Goal: Information Seeking & Learning: Learn about a topic

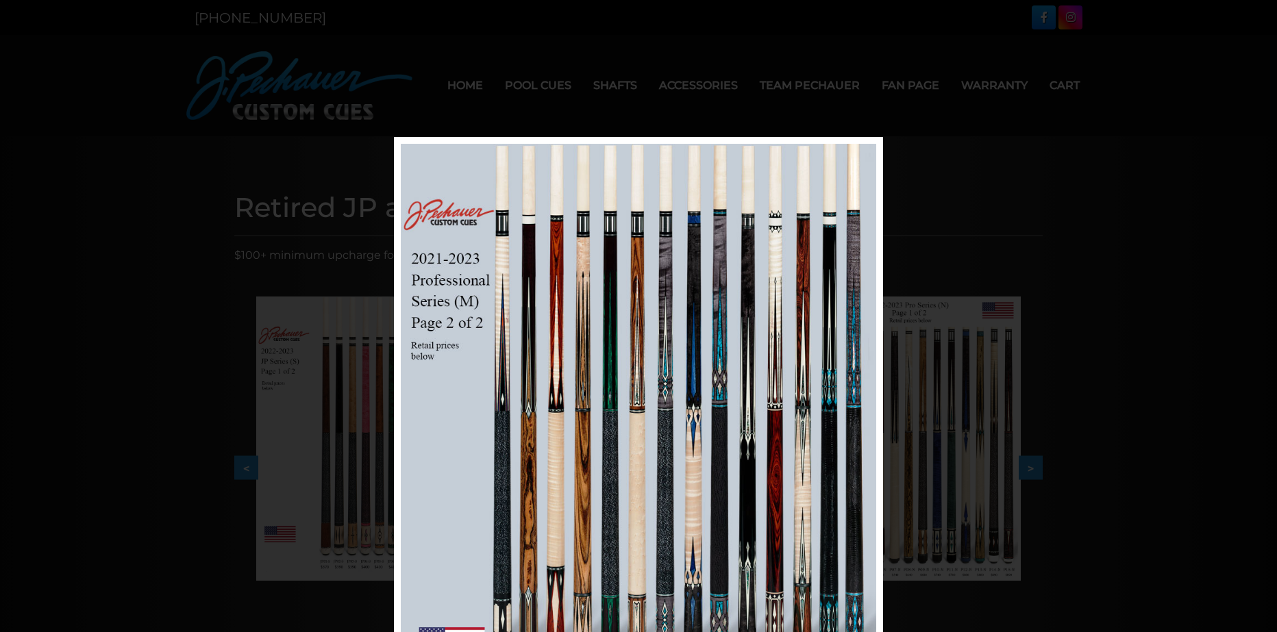
scroll to position [137, 0]
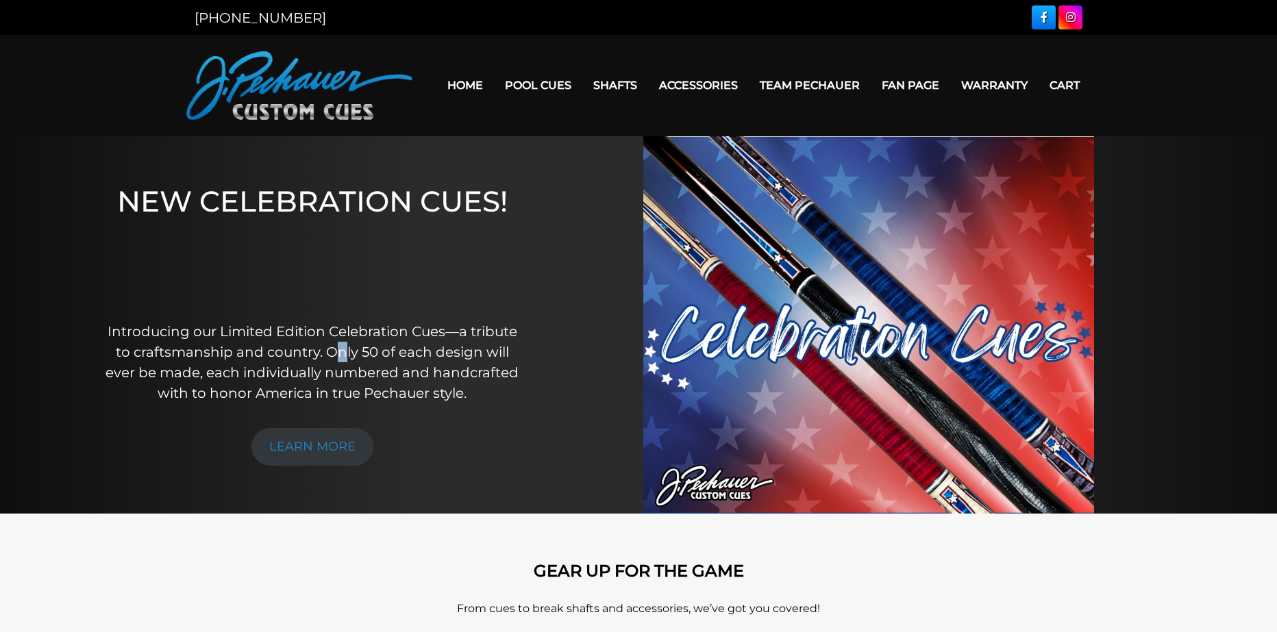
drag, startPoint x: 338, startPoint y: 343, endPoint x: 347, endPoint y: 338, distance: 10.5
click at [345, 348] on p "Introducing our Limited Edition Celebration Cues—a tribute to craftsmanship and…" at bounding box center [312, 362] width 419 height 82
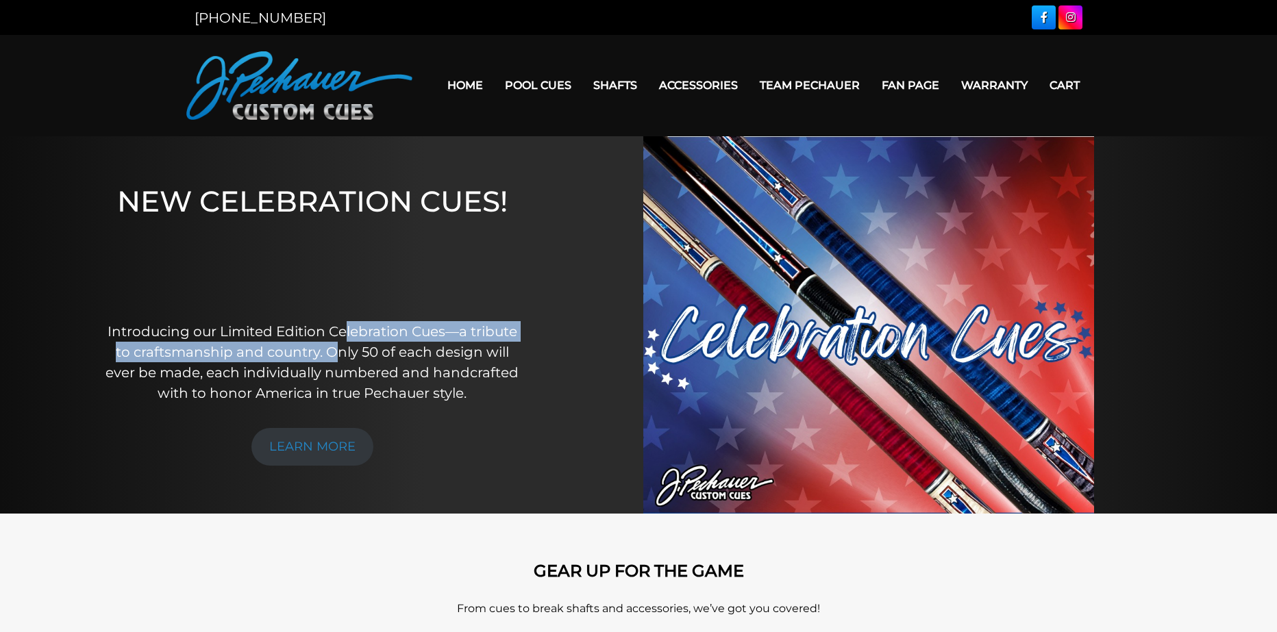
click at [340, 348] on p "Introducing our Limited Edition Celebration Cues—a tribute to craftsmanship and…" at bounding box center [312, 362] width 419 height 82
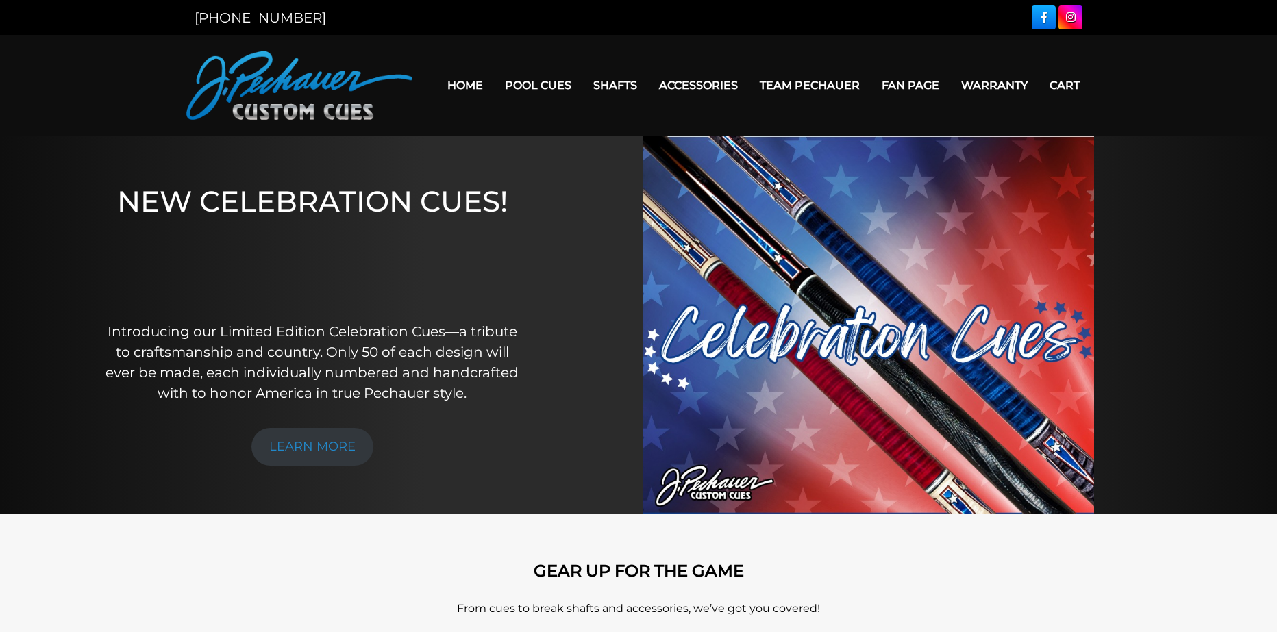
click at [342, 343] on p "Introducing our Limited Edition Celebration Cues—a tribute to craftsmanship and…" at bounding box center [312, 362] width 419 height 82
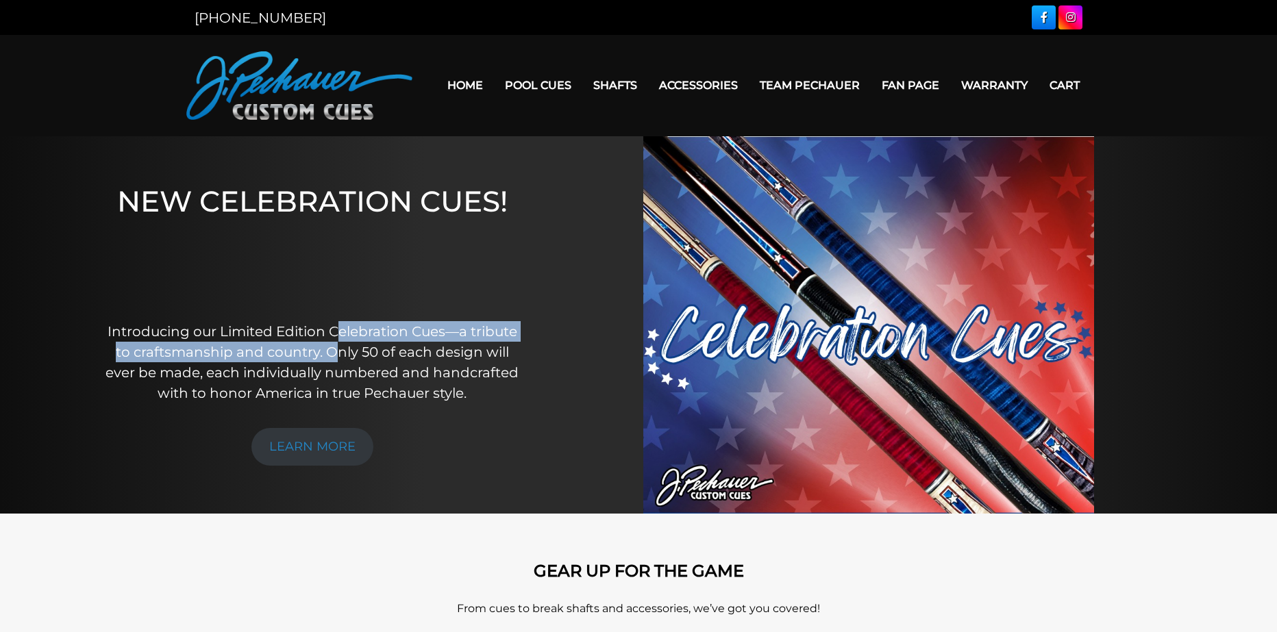
drag, startPoint x: 339, startPoint y: 331, endPoint x: 337, endPoint y: 345, distance: 13.9
click at [337, 345] on p "Introducing our Limited Edition Celebration Cues—a tribute to craftsmanship and…" at bounding box center [312, 362] width 419 height 82
click at [340, 345] on p "Introducing our Limited Edition Celebration Cues—a tribute to craftsmanship and…" at bounding box center [312, 362] width 419 height 82
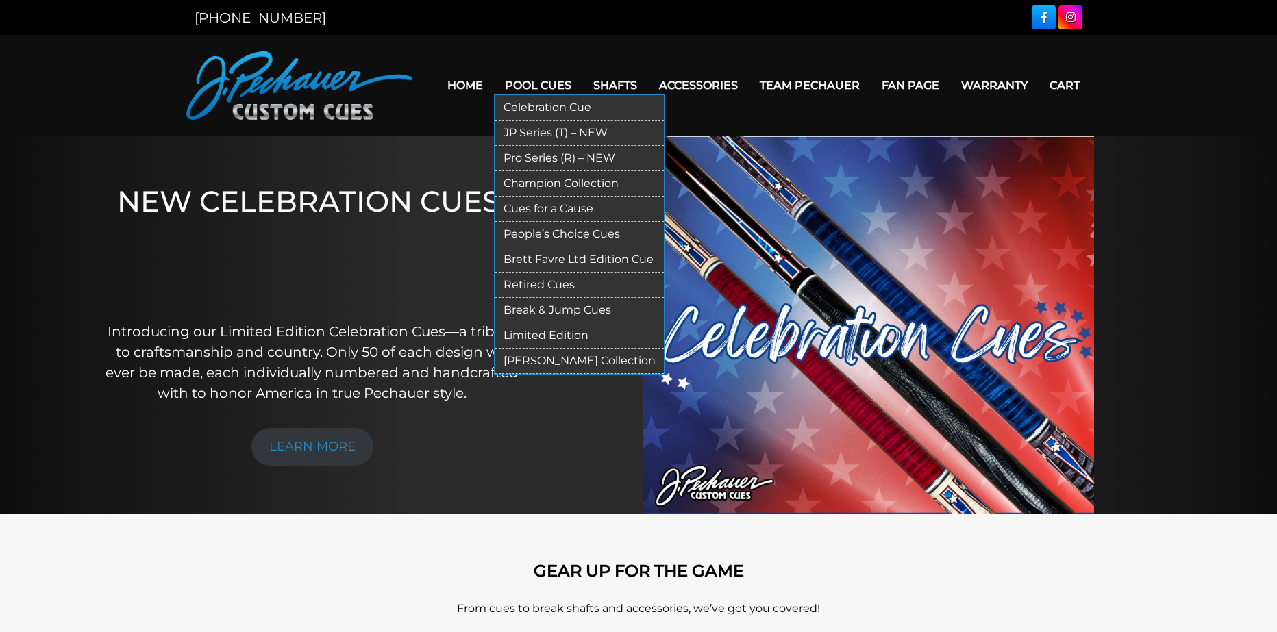
click at [572, 281] on link "Retired Cues" at bounding box center [579, 285] width 168 height 25
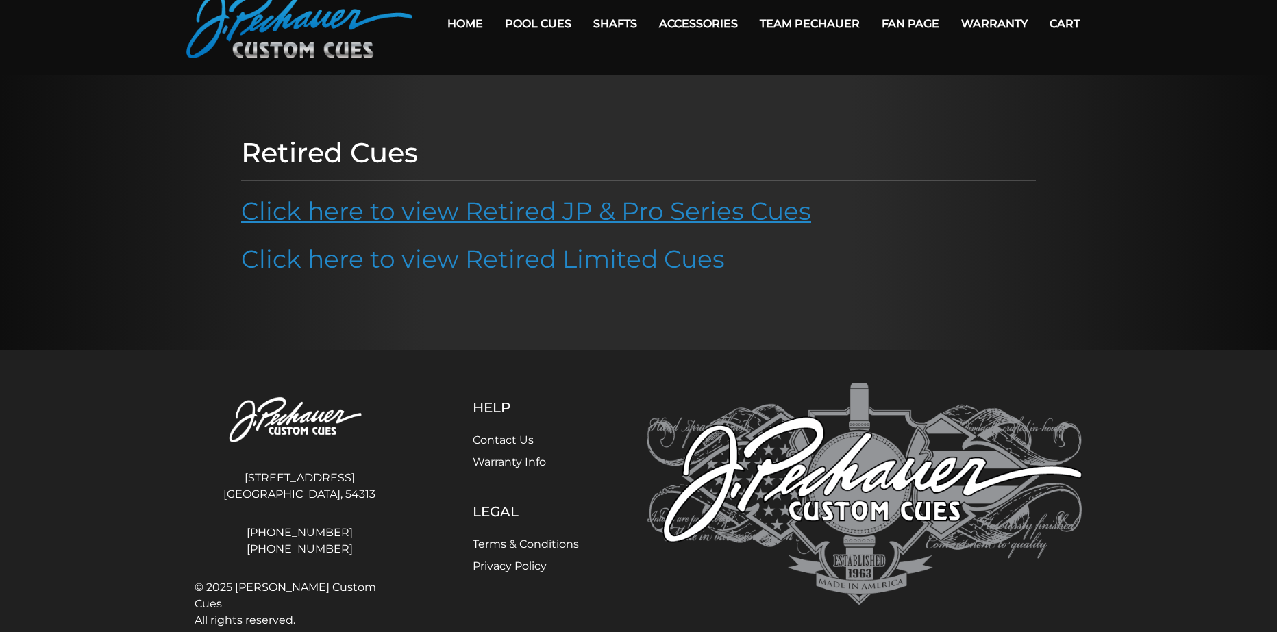
scroll to position [68, 0]
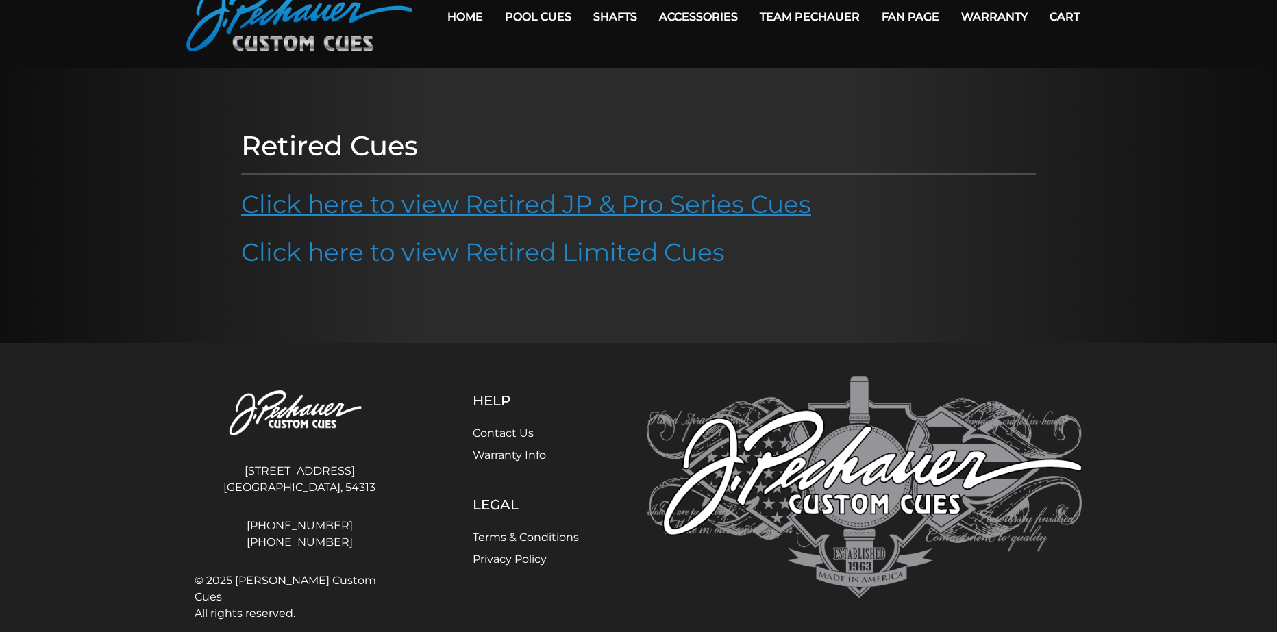
click at [483, 197] on link "Click here to view Retired JP & Pro Series Cues" at bounding box center [526, 204] width 570 height 30
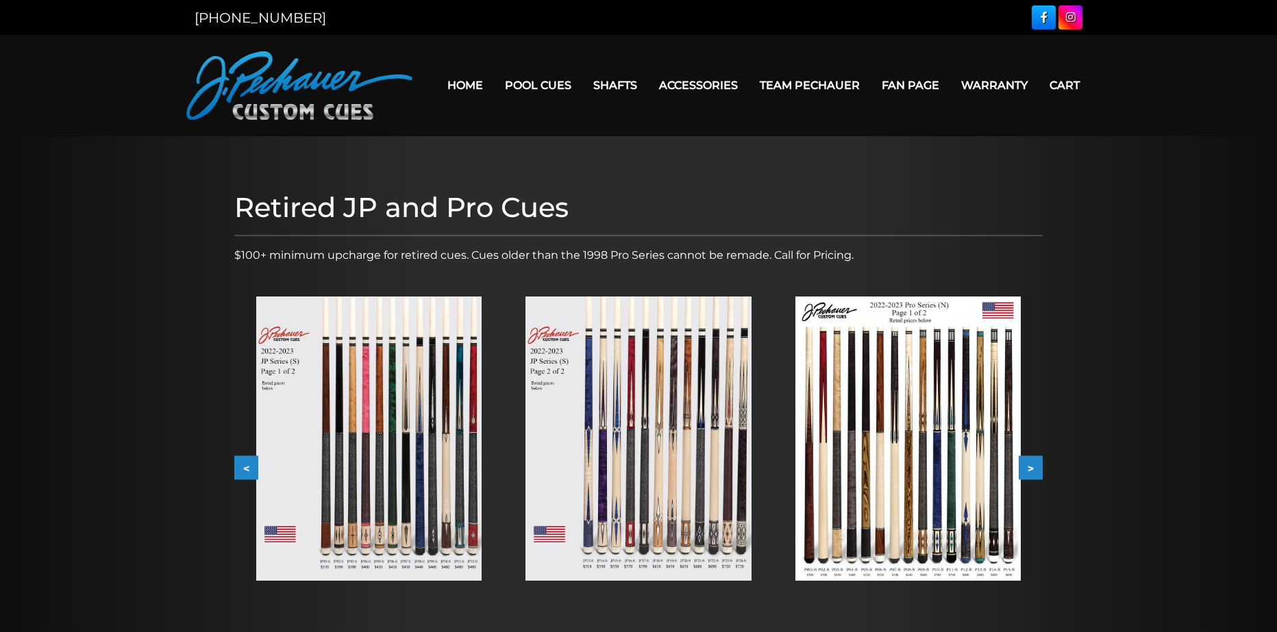
click at [427, 394] on img at bounding box center [368, 439] width 225 height 284
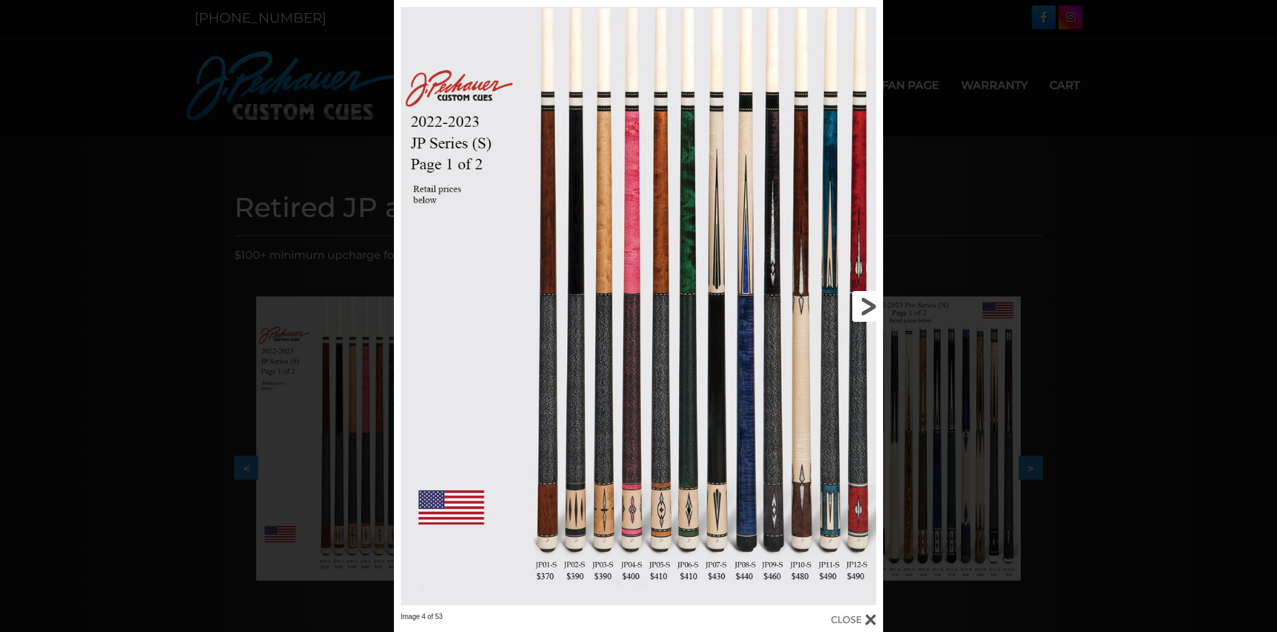
click at [864, 304] on link at bounding box center [773, 306] width 220 height 612
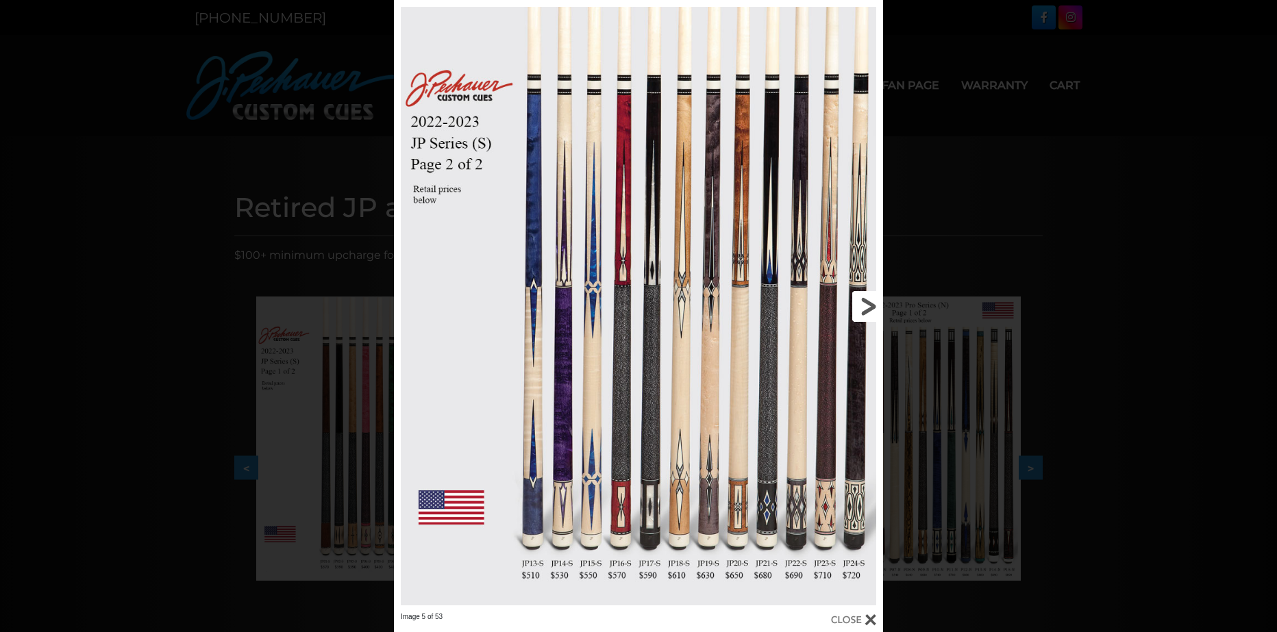
click at [862, 315] on link at bounding box center [773, 306] width 220 height 612
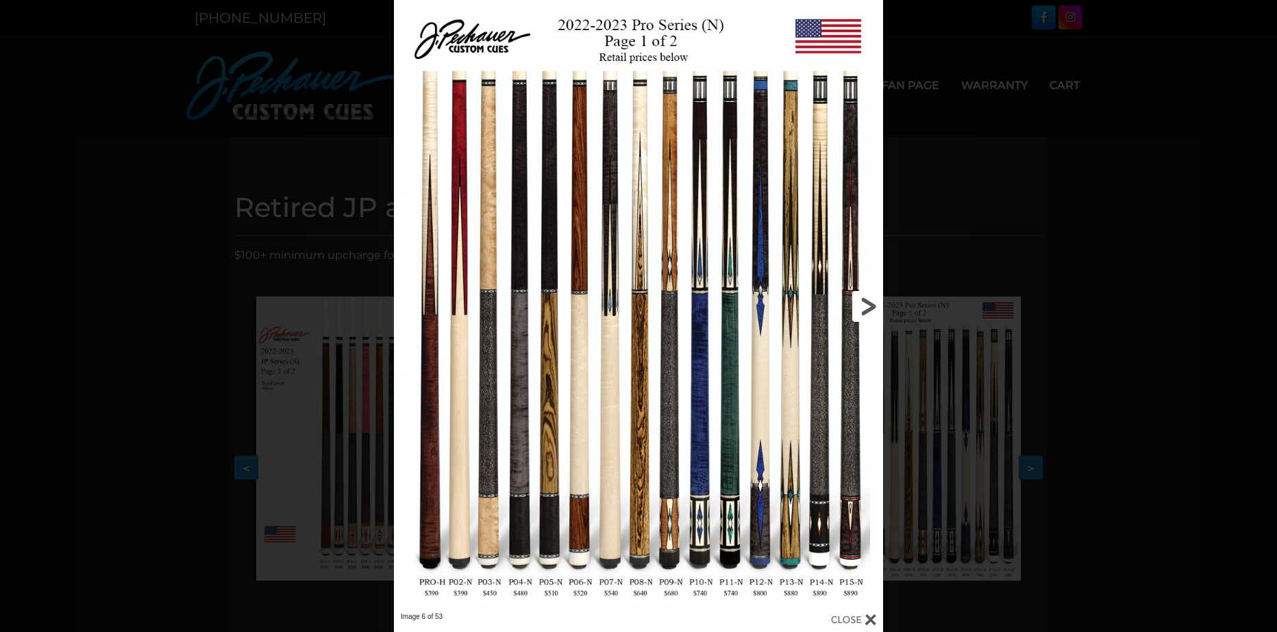
click at [860, 314] on link at bounding box center [773, 306] width 220 height 612
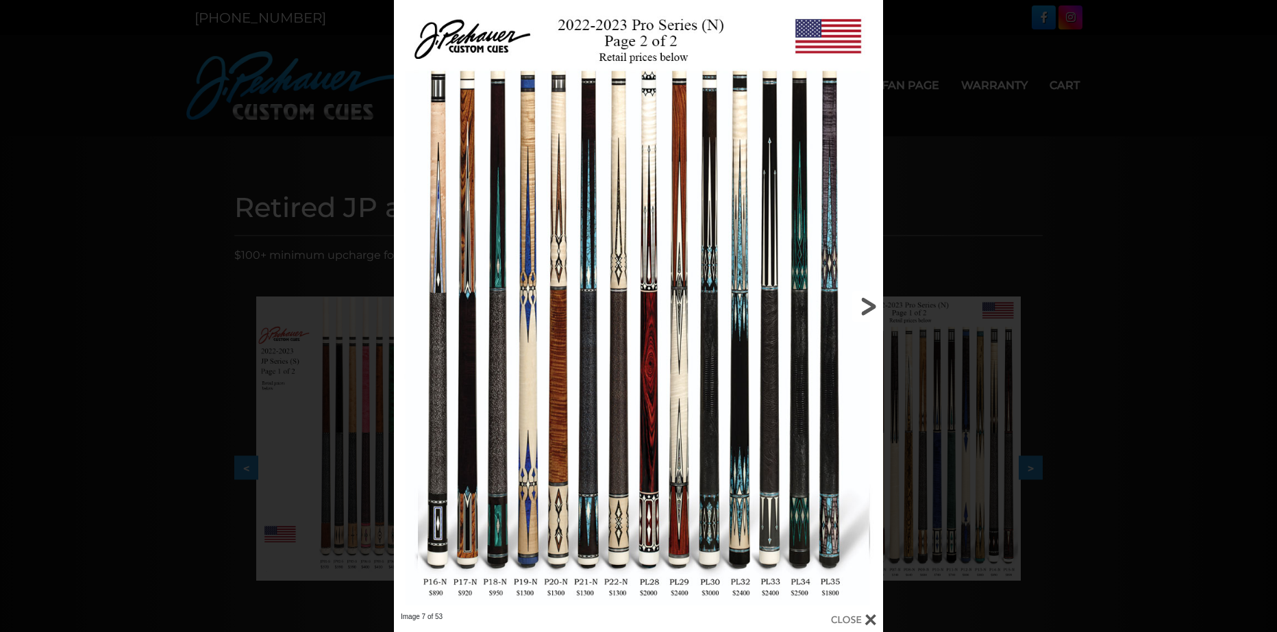
click at [857, 301] on link at bounding box center [773, 306] width 220 height 612
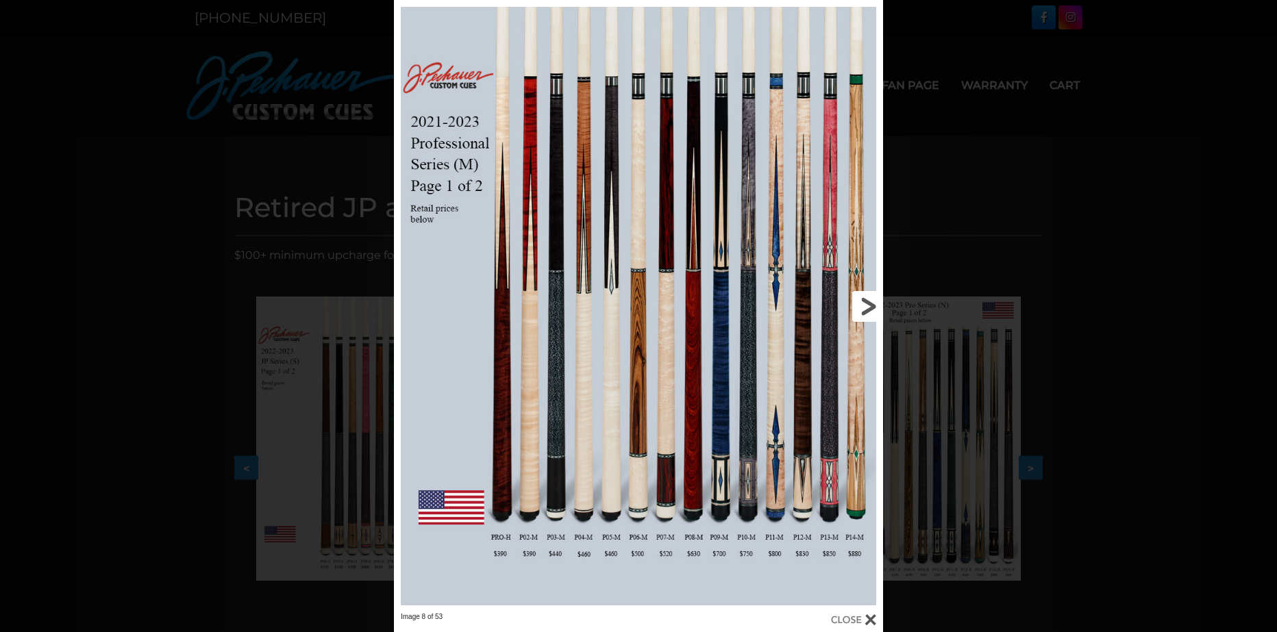
click at [862, 302] on link at bounding box center [773, 306] width 220 height 612
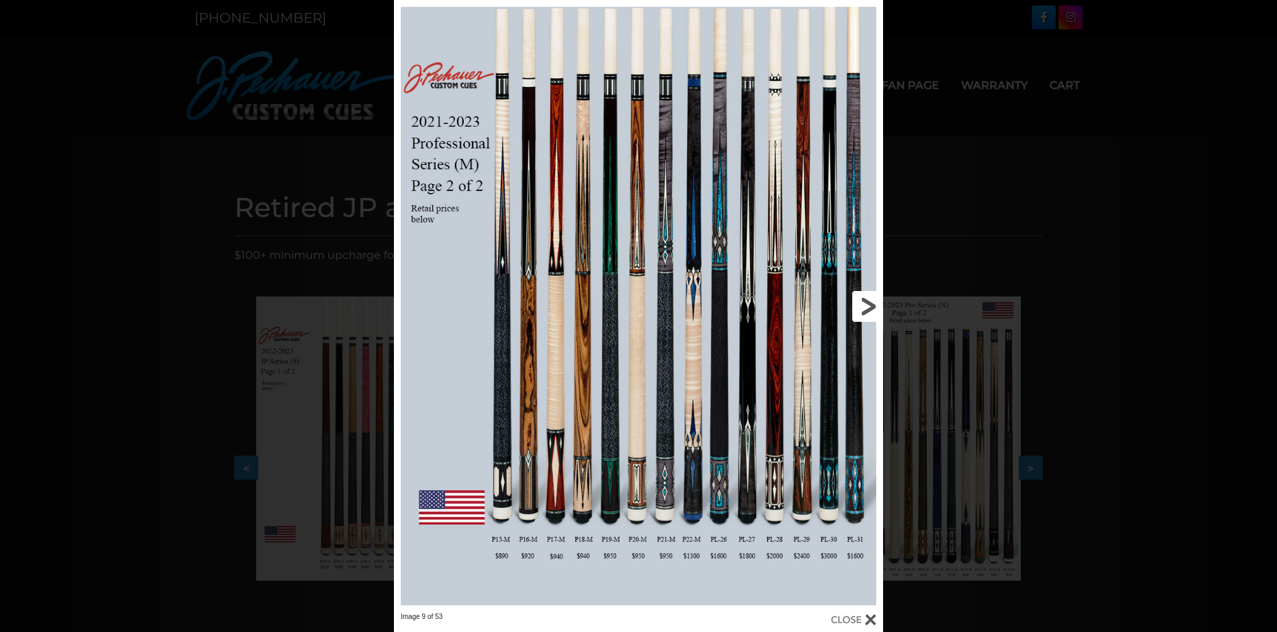
click at [862, 302] on link at bounding box center [773, 306] width 220 height 612
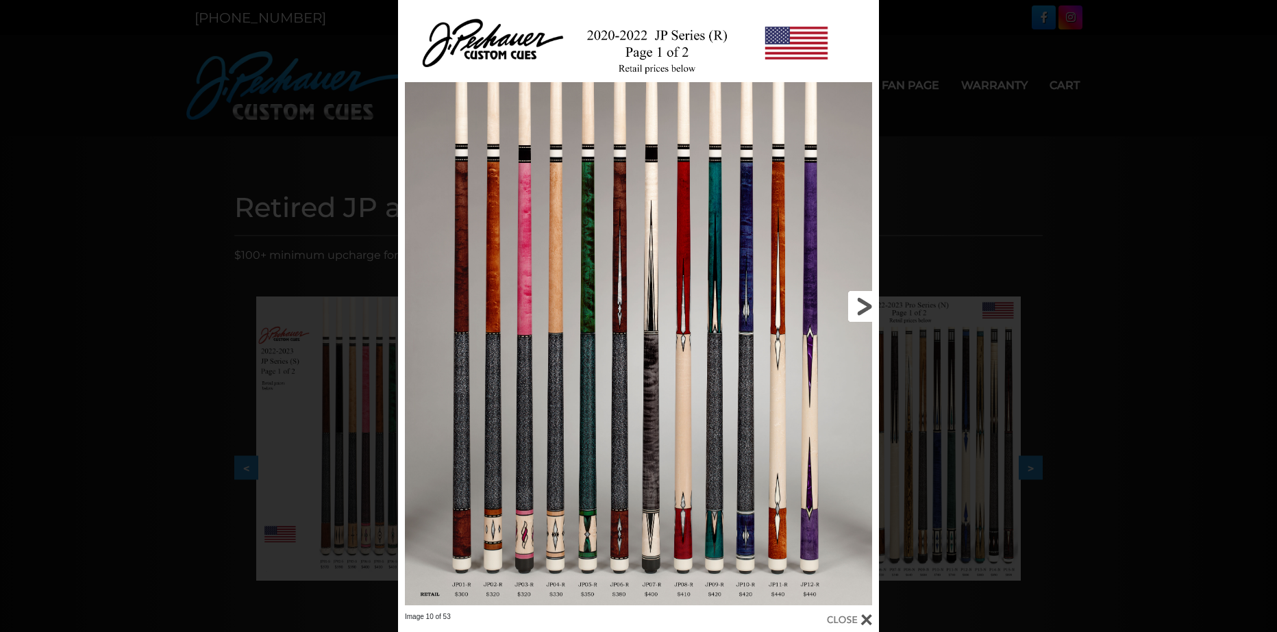
click at [862, 302] on link at bounding box center [770, 306] width 216 height 612
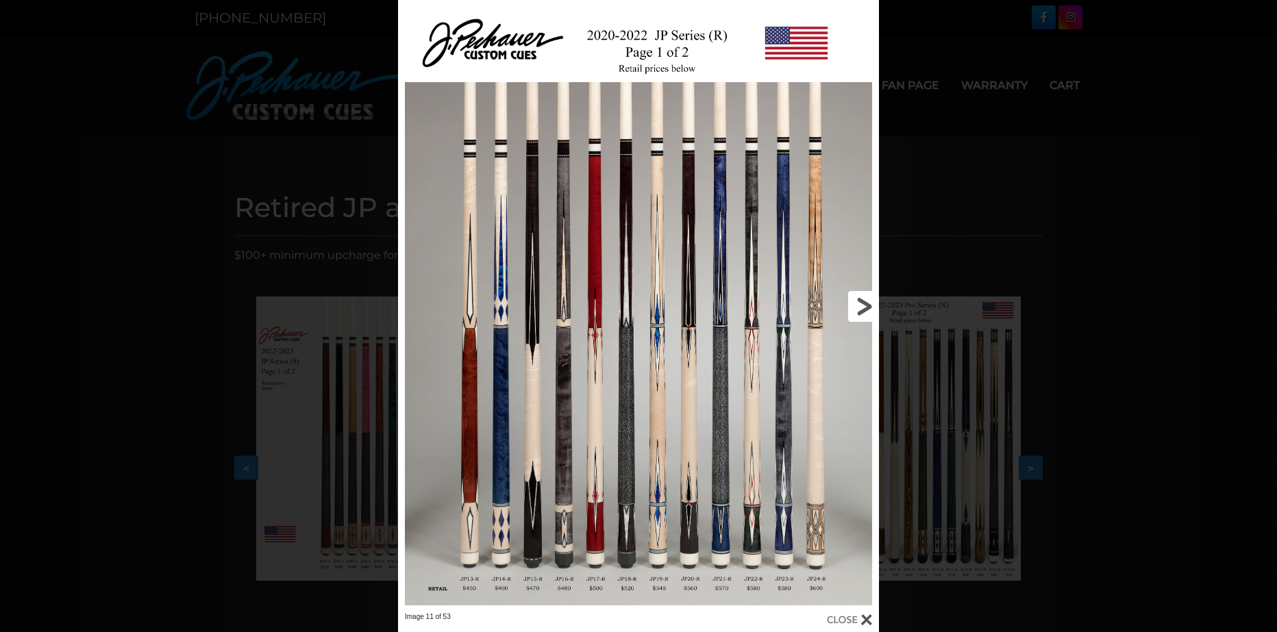
click at [863, 302] on link at bounding box center [770, 306] width 216 height 612
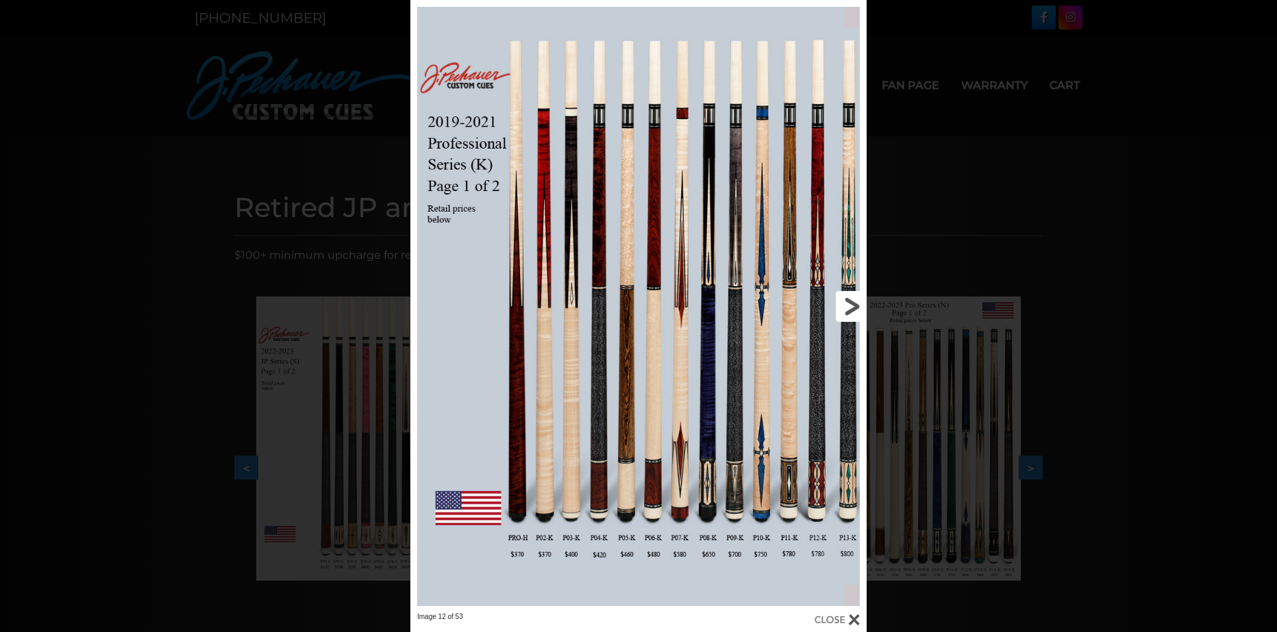
click at [863, 302] on link at bounding box center [763, 306] width 205 height 612
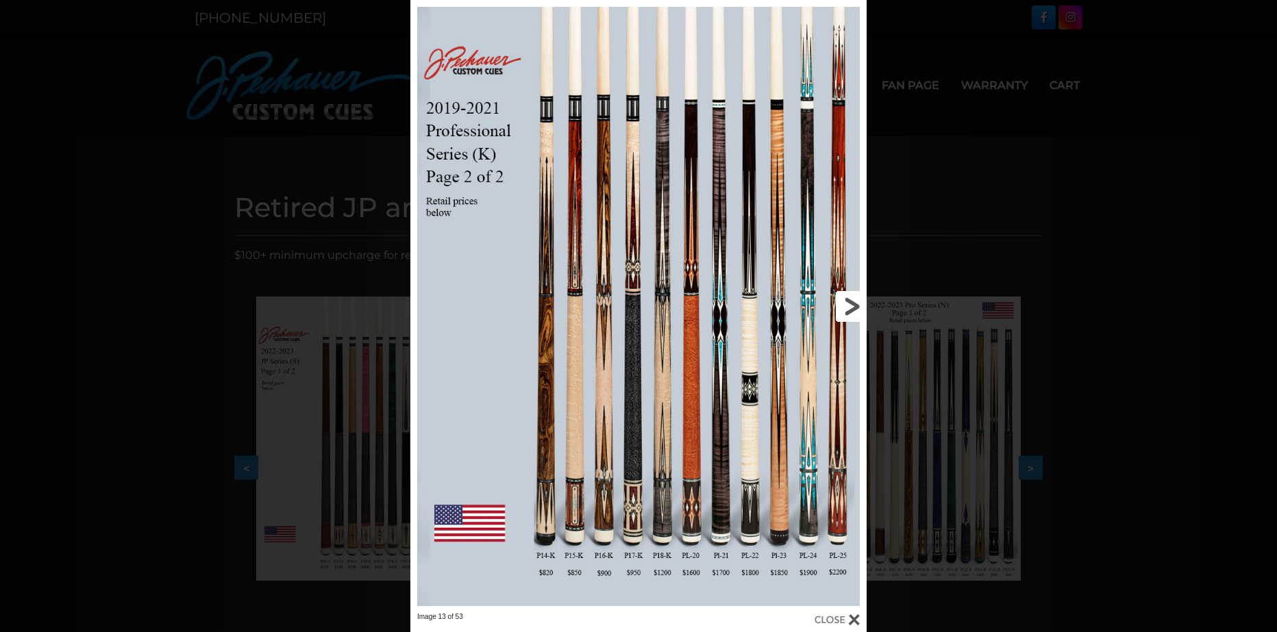
click at [863, 302] on link at bounding box center [763, 306] width 205 height 612
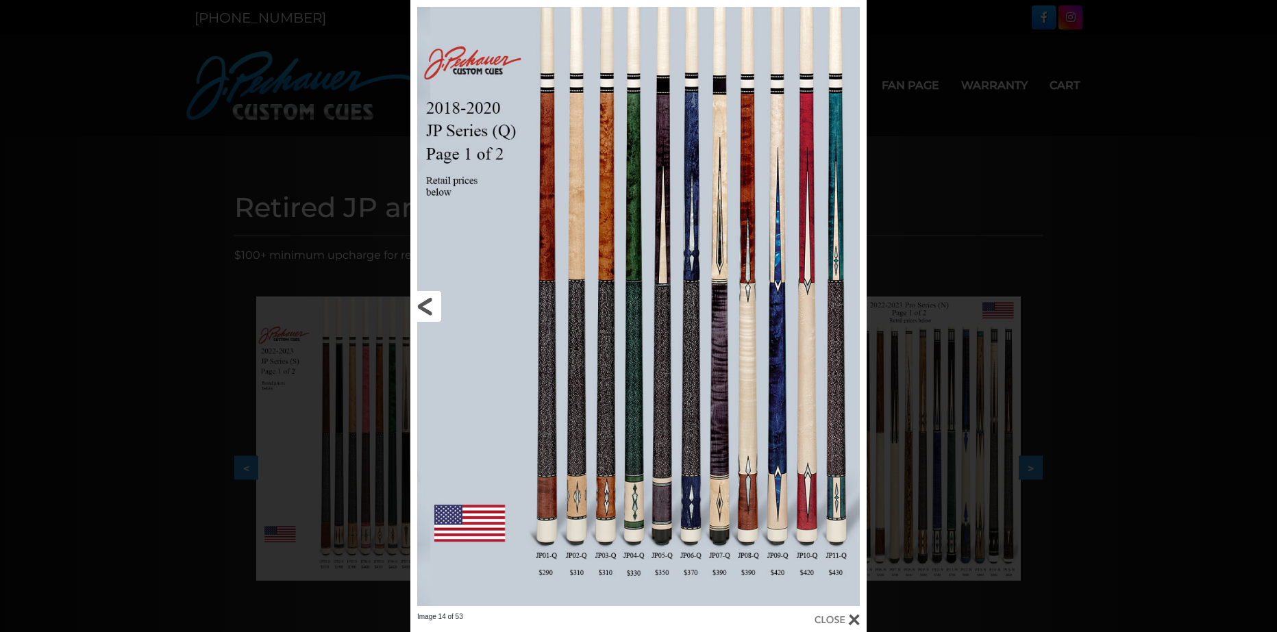
click at [421, 304] on link at bounding box center [512, 306] width 205 height 612
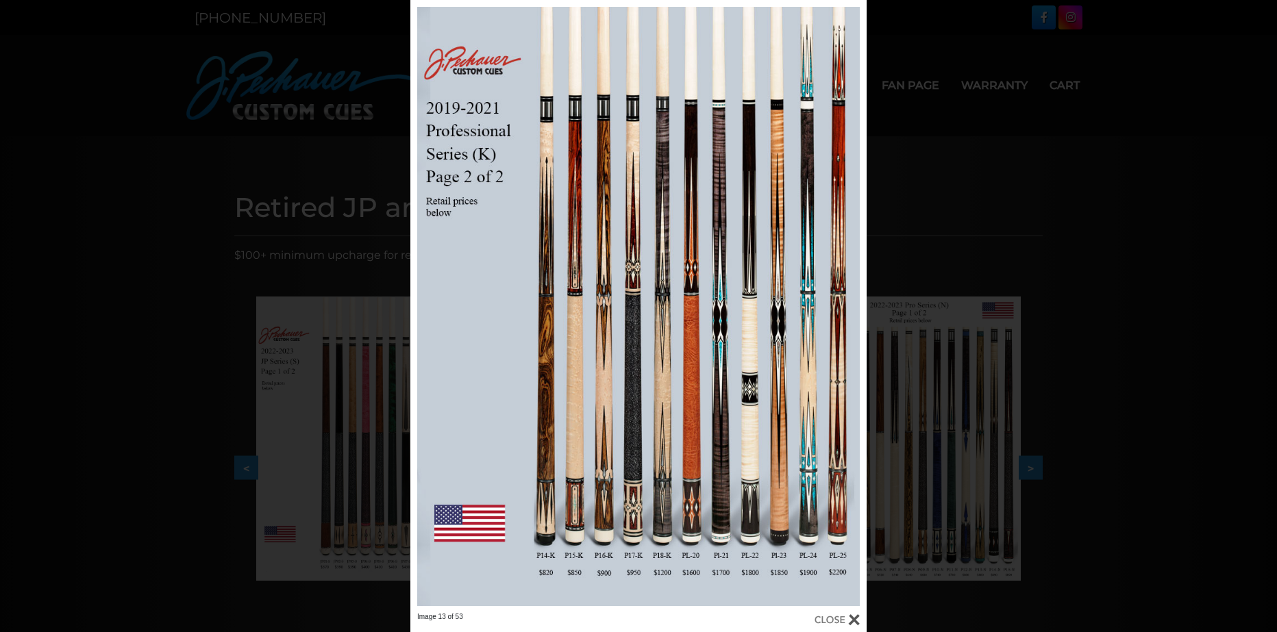
click at [244, 228] on div "Image 13 of 53" at bounding box center [638, 316] width 1277 height 632
